Goal: Task Accomplishment & Management: Use online tool/utility

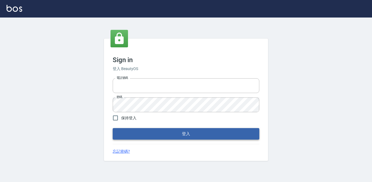
type input "0424861159"
click at [144, 131] on button "登入" at bounding box center [186, 133] width 147 height 11
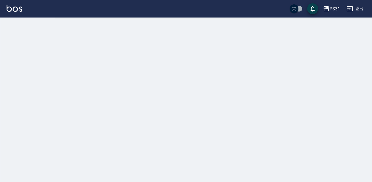
click at [116, 122] on div at bounding box center [186, 91] width 372 height 182
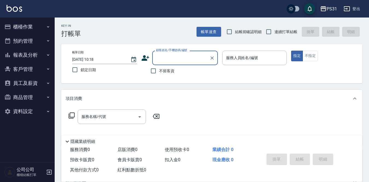
click at [17, 27] on button "櫃檯作業" at bounding box center [27, 27] width 50 height 14
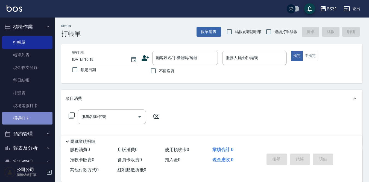
click at [39, 117] on link "掃碼打卡" at bounding box center [27, 118] width 50 height 13
